Goal: Information Seeking & Learning: Learn about a topic

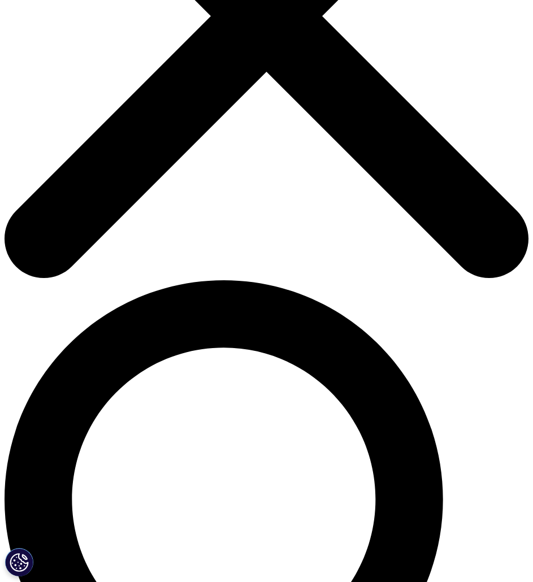
scroll to position [224, 0]
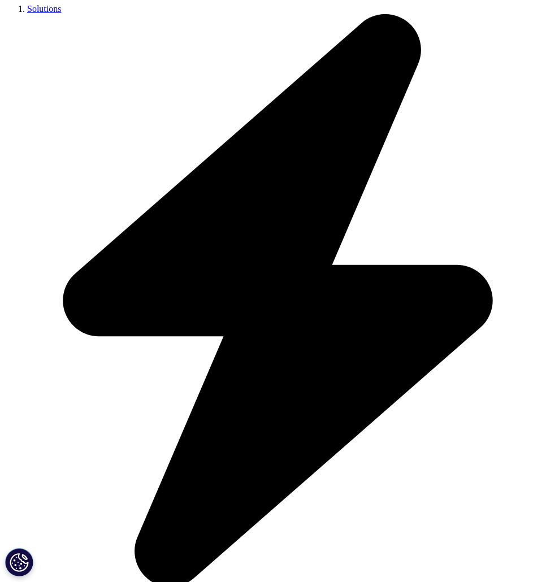
scroll to position [1826, 0]
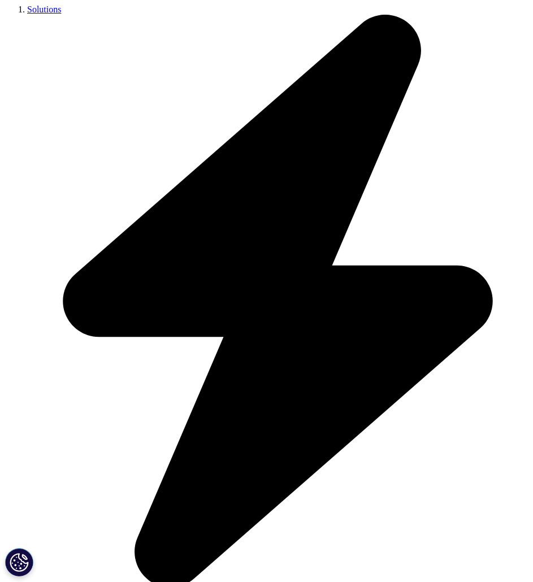
drag, startPoint x: 128, startPoint y: 259, endPoint x: 162, endPoint y: 183, distance: 83.0
